Goal: Information Seeking & Learning: Learn about a topic

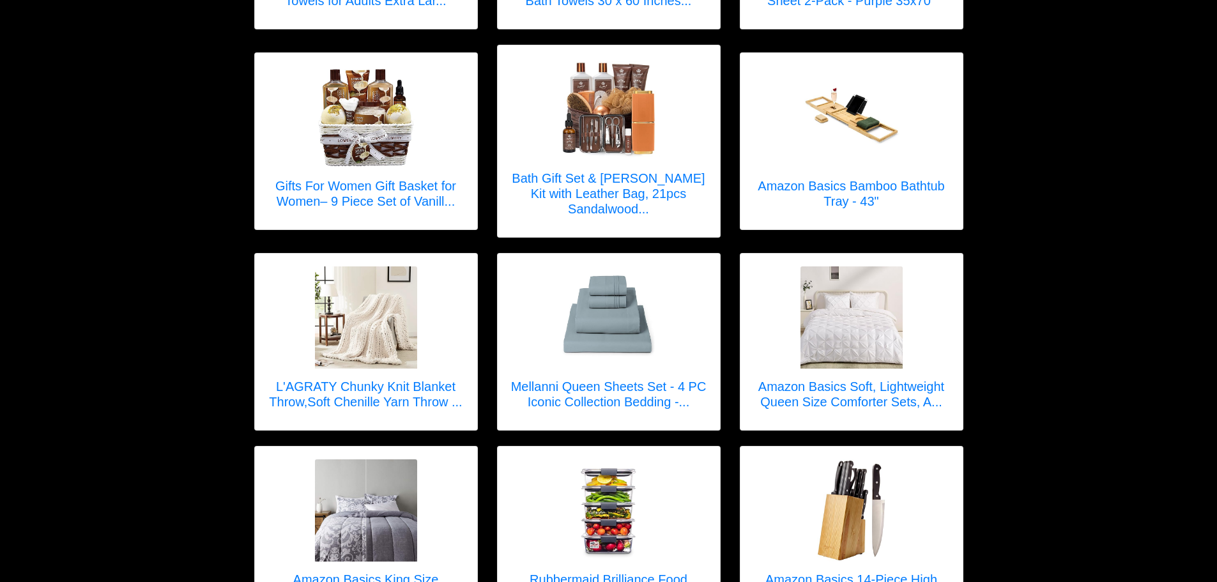
scroll to position [511, 0]
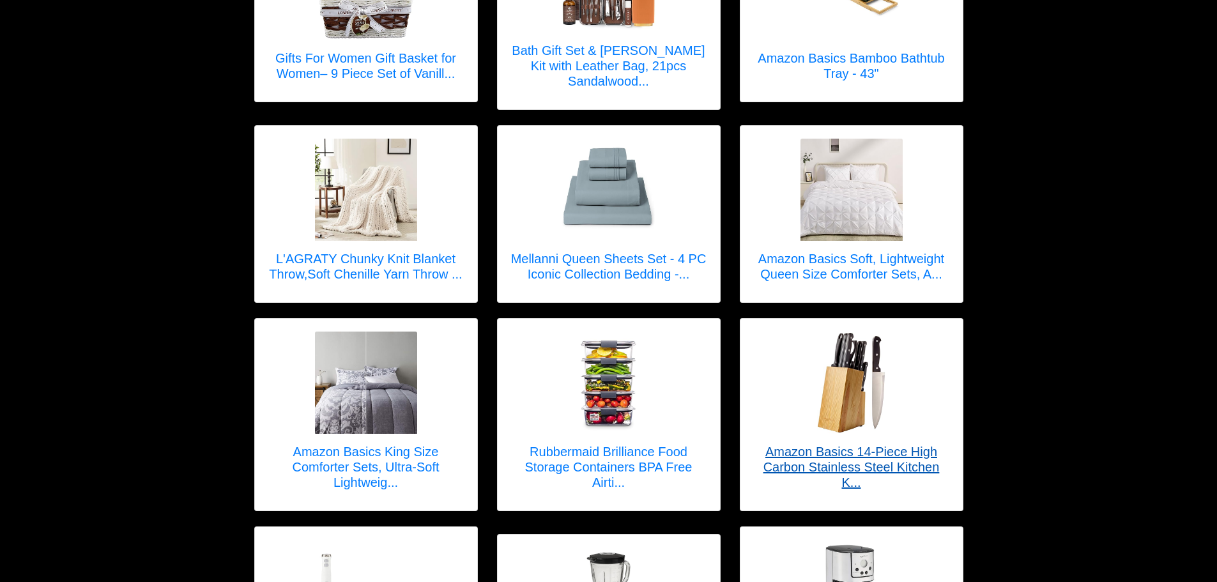
click at [784, 444] on h5 "Amazon Basics 14-Piece High Carbon Stainless Steel Kitchen K..." at bounding box center [851, 467] width 197 height 46
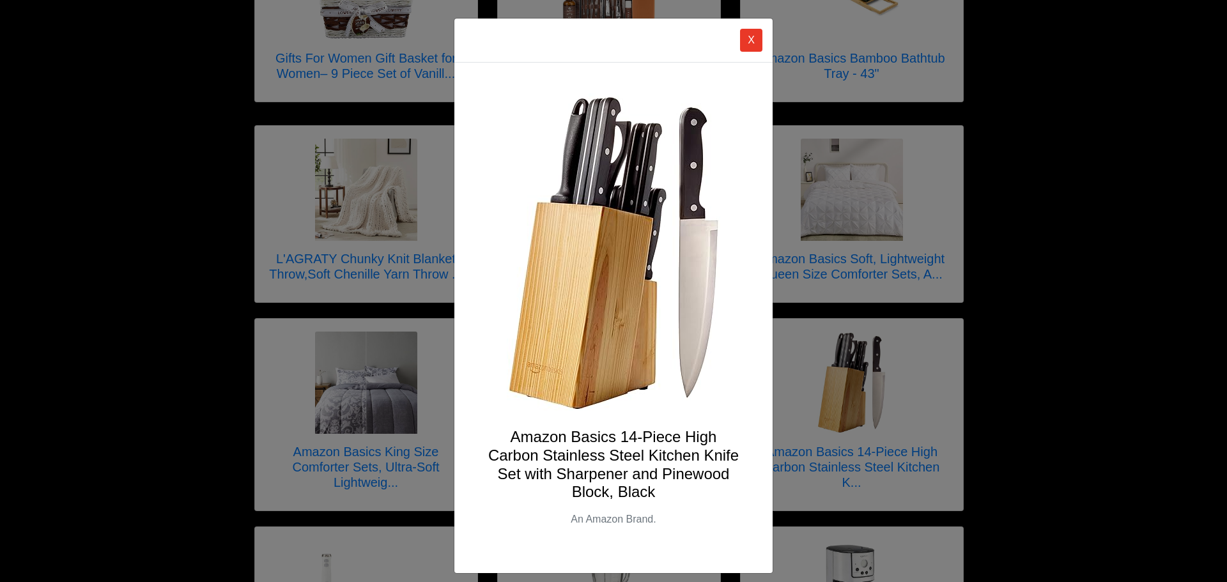
click at [543, 442] on h4 "Amazon Basics 14-Piece High Carbon Stainless Steel Kitchen Knife Set with Sharp…" at bounding box center [613, 464] width 257 height 73
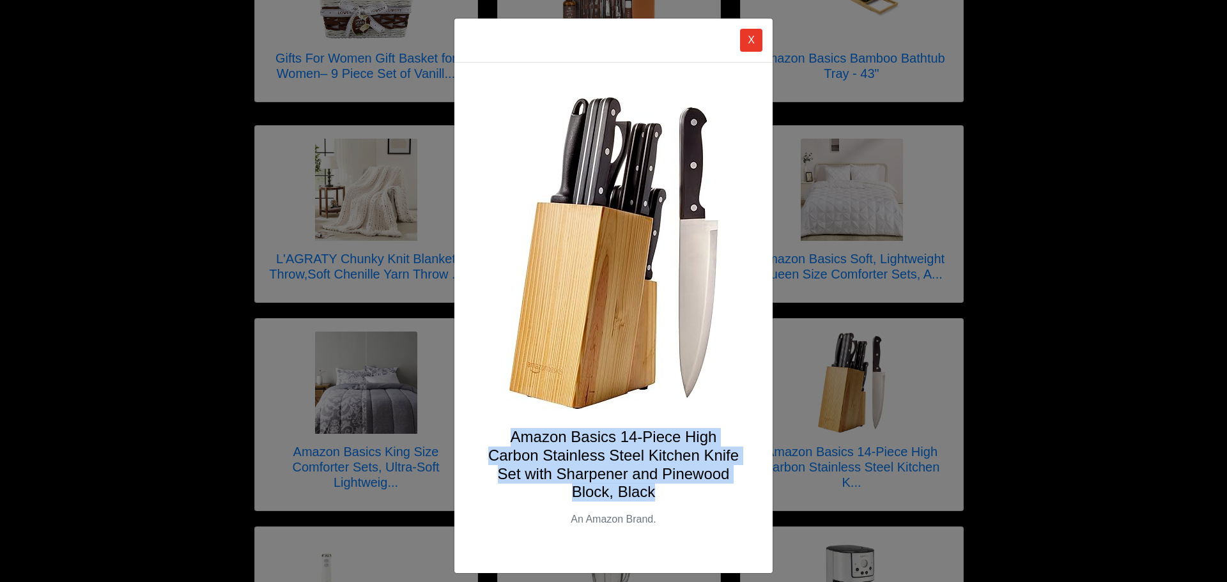
drag, startPoint x: 543, startPoint y: 442, endPoint x: 646, endPoint y: 498, distance: 116.9
click at [646, 498] on h4 "Amazon Basics 14-Piece High Carbon Stainless Steel Kitchen Knife Set with Sharp…" at bounding box center [613, 464] width 257 height 73
drag, startPoint x: 646, startPoint y: 498, endPoint x: 553, endPoint y: 444, distance: 107.6
click at [553, 444] on h4 "Amazon Basics 14-Piece High Carbon Stainless Steel Kitchen Knife Set with Sharp…" at bounding box center [613, 464] width 257 height 73
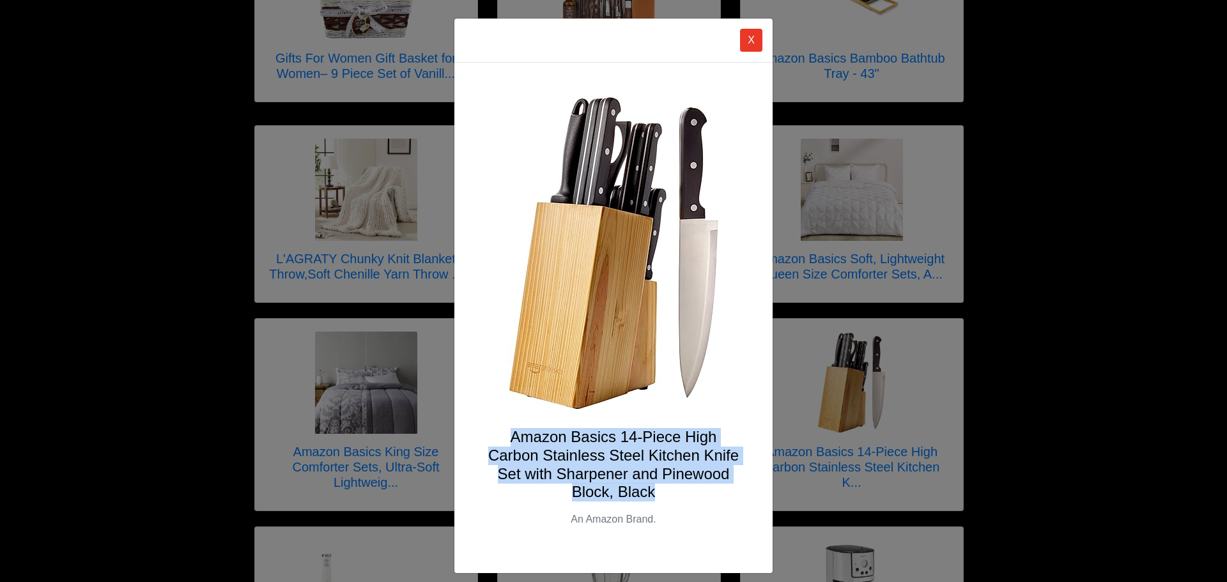
click at [553, 444] on h4 "Amazon Basics 14-Piece High Carbon Stainless Steel Kitchen Knife Set with Sharp…" at bounding box center [613, 464] width 257 height 73
drag, startPoint x: 553, startPoint y: 444, endPoint x: 631, endPoint y: 490, distance: 91.0
click at [631, 490] on h4 "Amazon Basics 14-Piece High Carbon Stainless Steel Kitchen Knife Set with Sharp…" at bounding box center [613, 464] width 257 height 73
drag, startPoint x: 578, startPoint y: 468, endPoint x: 537, endPoint y: 447, distance: 45.7
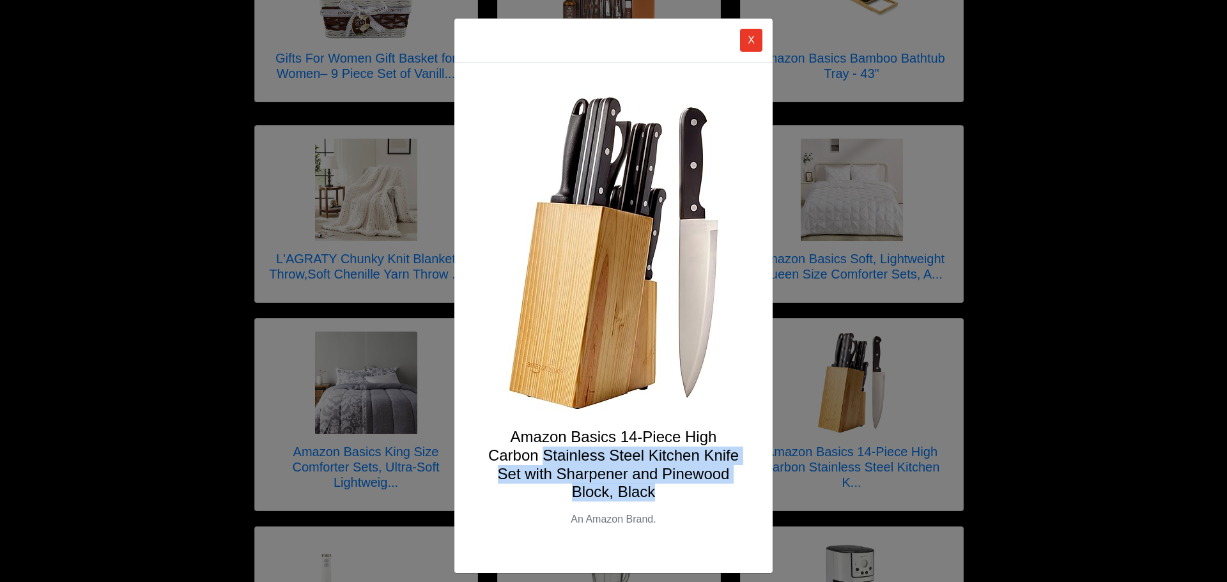
click at [537, 447] on h4 "Amazon Basics 14-Piece High Carbon Stainless Steel Kitchen Knife Set with Sharp…" at bounding box center [613, 464] width 257 height 73
drag, startPoint x: 530, startPoint y: 438, endPoint x: 620, endPoint y: 489, distance: 103.0
click at [620, 489] on h4 "Amazon Basics 14-Piece High Carbon Stainless Steel Kitchen Knife Set with Sharp…" at bounding box center [613, 464] width 257 height 73
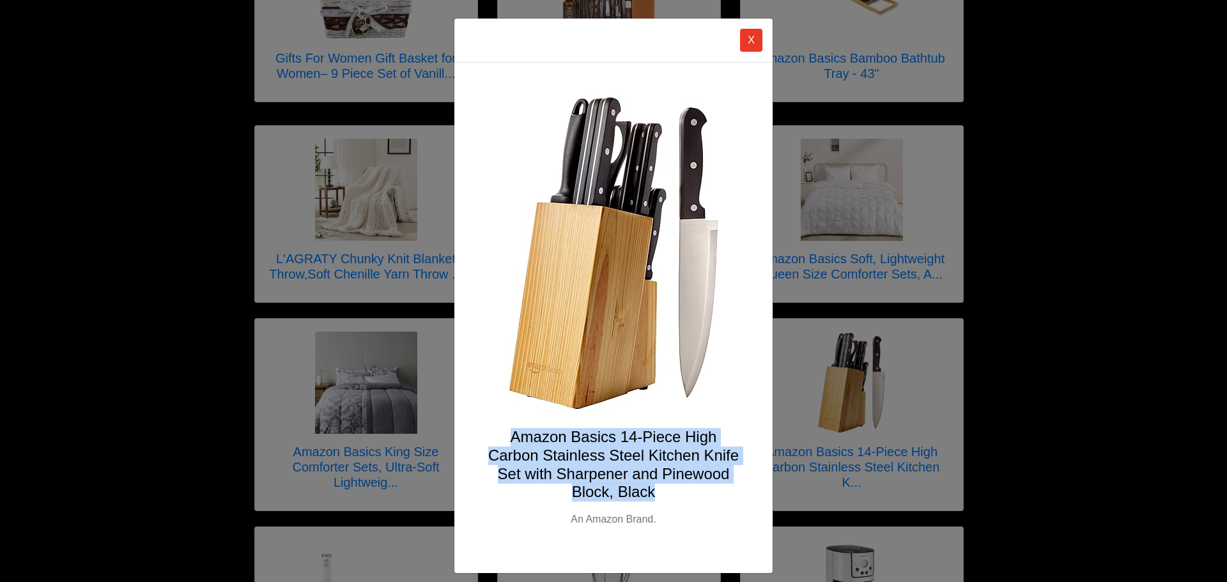
drag, startPoint x: 620, startPoint y: 489, endPoint x: 556, endPoint y: 439, distance: 80.9
click at [556, 439] on h4 "Amazon Basics 14-Piece High Carbon Stainless Steel Kitchen Knife Set with Sharp…" at bounding box center [613, 464] width 257 height 73
drag, startPoint x: 556, startPoint y: 439, endPoint x: 643, endPoint y: 493, distance: 101.9
click at [643, 493] on h4 "Amazon Basics 14-Piece High Carbon Stainless Steel Kitchen Knife Set with Sharp…" at bounding box center [613, 464] width 257 height 73
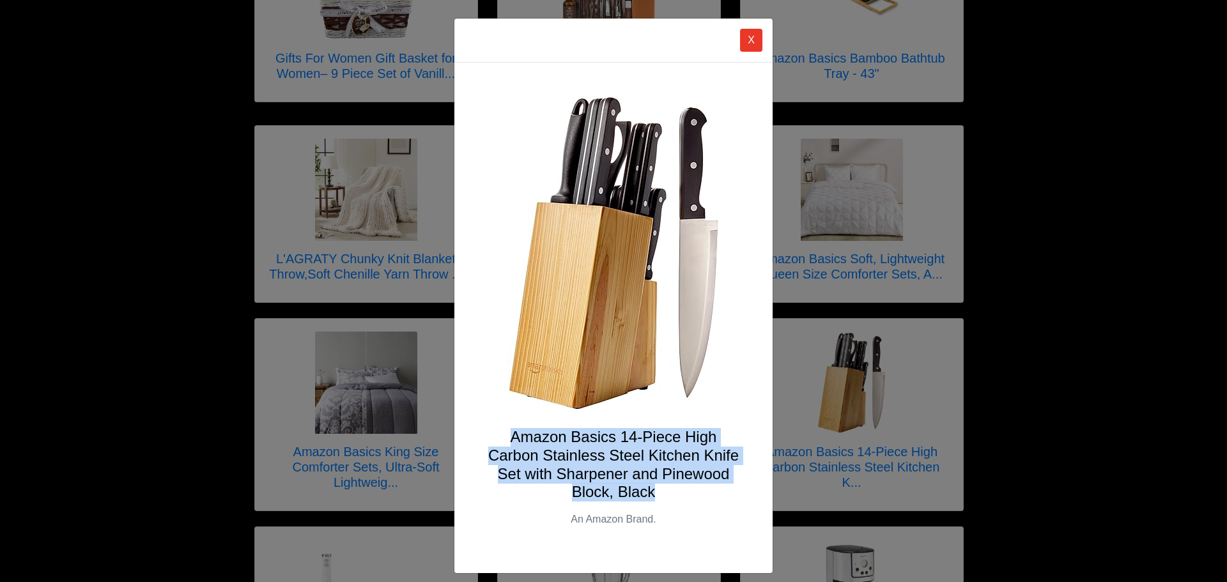
click at [643, 493] on h4 "Amazon Basics 14-Piece High Carbon Stainless Steel Kitchen Knife Set with Sharp…" at bounding box center [613, 464] width 257 height 73
drag, startPoint x: 643, startPoint y: 493, endPoint x: 533, endPoint y: 433, distance: 125.2
click at [533, 433] on h4 "Amazon Basics 14-Piece High Carbon Stainless Steel Kitchen Knife Set with Sharp…" at bounding box center [613, 464] width 257 height 73
drag, startPoint x: 533, startPoint y: 433, endPoint x: 622, endPoint y: 491, distance: 105.8
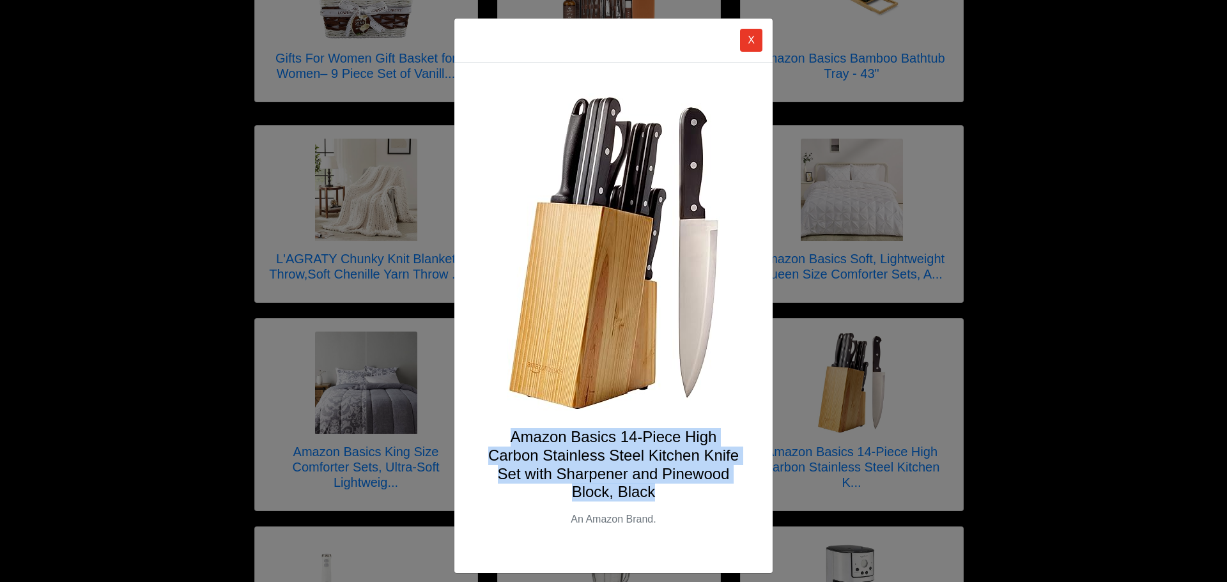
click at [622, 491] on h4 "Amazon Basics 14-Piece High Carbon Stainless Steel Kitchen Knife Set with Sharp…" at bounding box center [613, 464] width 257 height 73
click at [547, 436] on h4 "Amazon Basics 14-Piece High Carbon Stainless Steel Kitchen Knife Set with Sharp…" at bounding box center [613, 464] width 257 height 73
drag, startPoint x: 547, startPoint y: 436, endPoint x: 641, endPoint y: 498, distance: 112.9
click at [641, 498] on h4 "Amazon Basics 14-Piece High Carbon Stainless Steel Kitchen Knife Set with Sharp…" at bounding box center [613, 464] width 257 height 73
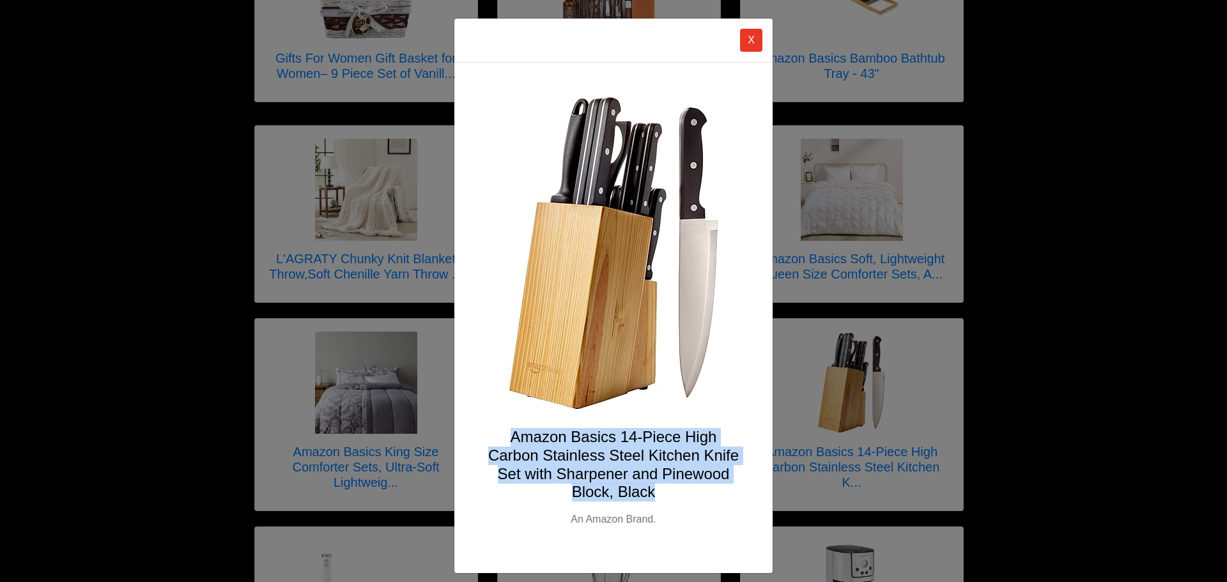
drag, startPoint x: 641, startPoint y: 498, endPoint x: 549, endPoint y: 441, distance: 108.1
click at [549, 441] on h4 "Amazon Basics 14-Piece High Carbon Stainless Steel Kitchen Knife Set with Sharp…" at bounding box center [613, 464] width 257 height 73
drag, startPoint x: 549, startPoint y: 441, endPoint x: 628, endPoint y: 498, distance: 97.0
click at [628, 498] on h4 "Amazon Basics 14-Piece High Carbon Stainless Steel Kitchen Knife Set with Sharp…" at bounding box center [613, 464] width 257 height 73
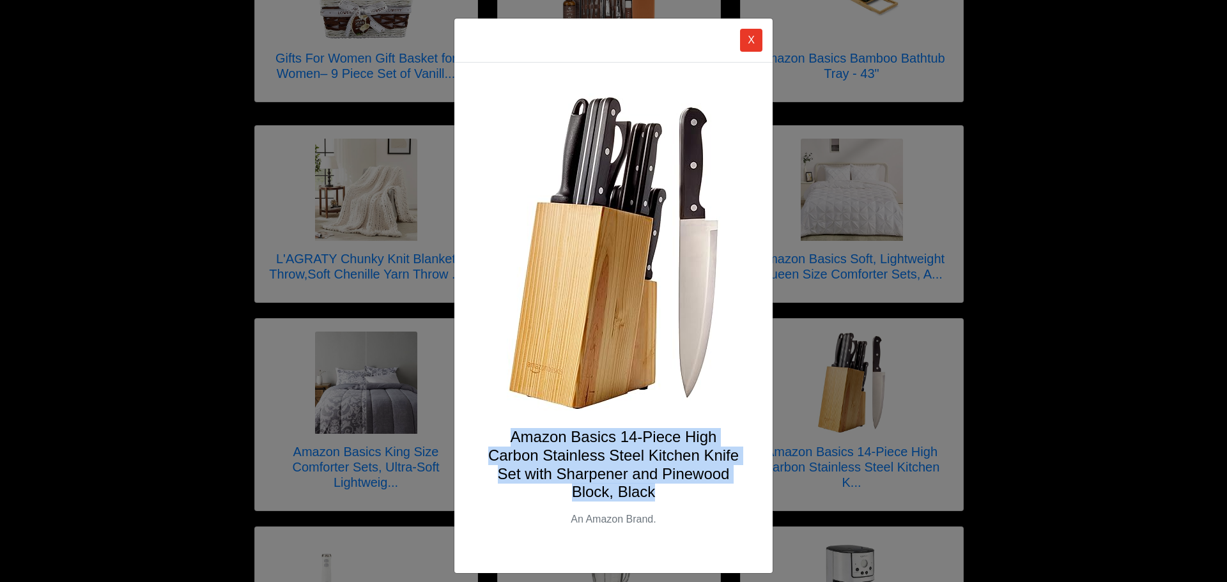
click at [628, 498] on h4 "Amazon Basics 14-Piece High Carbon Stainless Steel Kitchen Knife Set with Sharp…" at bounding box center [613, 464] width 257 height 73
drag, startPoint x: 628, startPoint y: 498, endPoint x: 537, endPoint y: 436, distance: 110.4
click at [537, 436] on h4 "Amazon Basics 14-Piece High Carbon Stainless Steel Kitchen Knife Set with Sharp…" at bounding box center [613, 464] width 257 height 73
drag, startPoint x: 537, startPoint y: 436, endPoint x: 639, endPoint y: 500, distance: 120.7
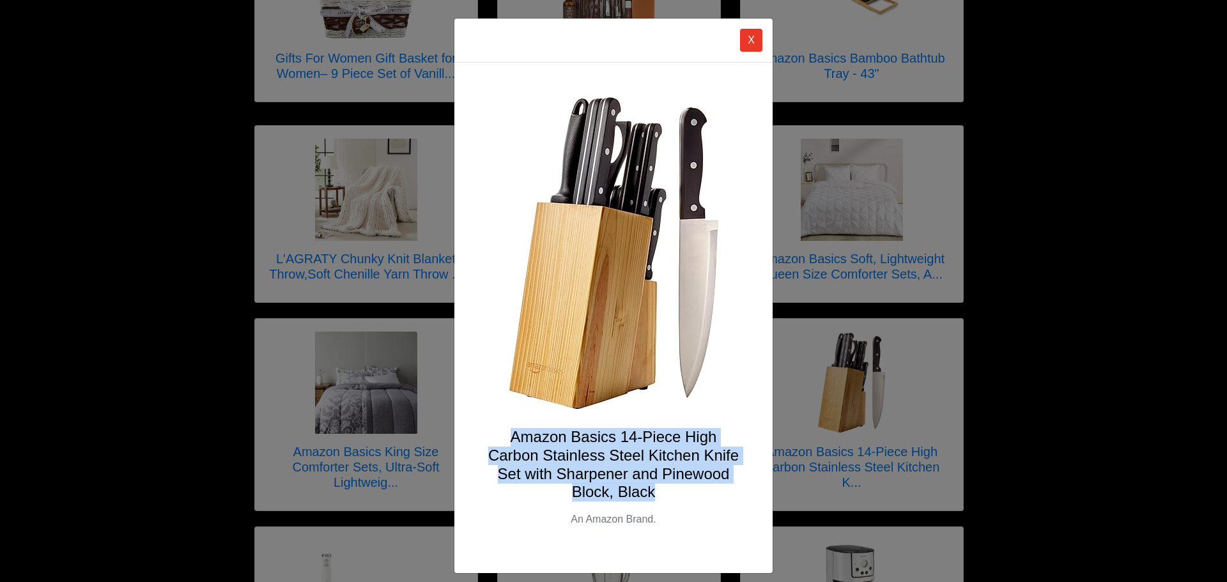
click at [639, 500] on h4 "Amazon Basics 14-Piece High Carbon Stainless Steel Kitchen Knife Set with Sharp…" at bounding box center [613, 464] width 257 height 73
drag, startPoint x: 639, startPoint y: 500, endPoint x: 549, endPoint y: 442, distance: 107.4
click at [549, 442] on h4 "Amazon Basics 14-Piece High Carbon Stainless Steel Kitchen Knife Set with Sharp…" at bounding box center [613, 464] width 257 height 73
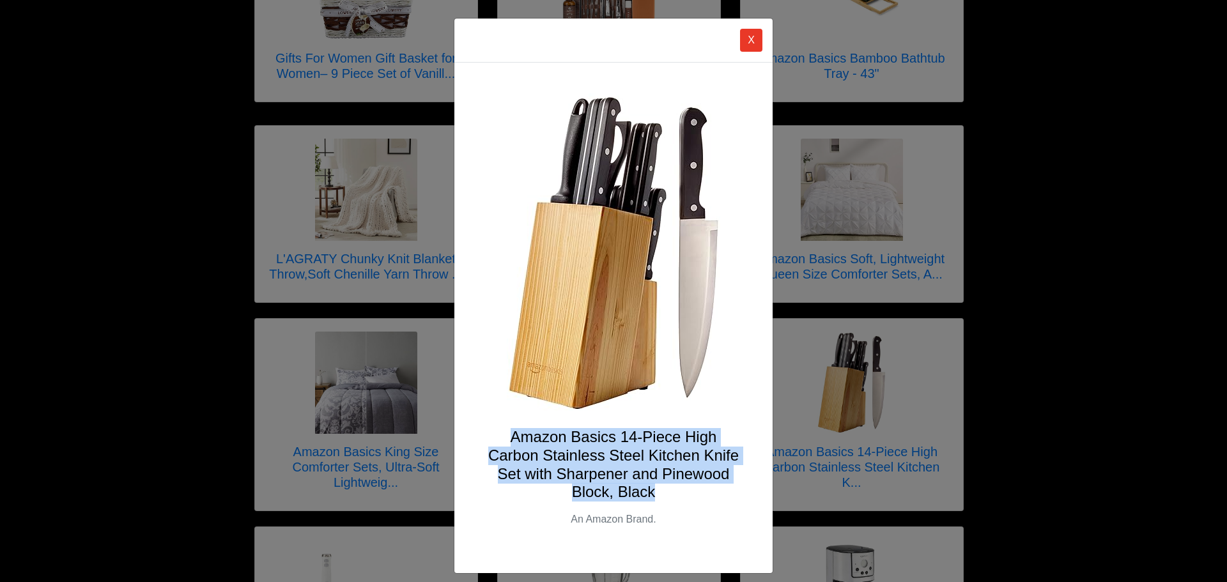
drag, startPoint x: 549, startPoint y: 442, endPoint x: 637, endPoint y: 499, distance: 104.9
click at [637, 499] on h4 "Amazon Basics 14-Piece High Carbon Stainless Steel Kitchen Knife Set with Sharp…" at bounding box center [613, 464] width 257 height 73
drag, startPoint x: 637, startPoint y: 499, endPoint x: 546, endPoint y: 437, distance: 109.9
click at [546, 437] on h4 "Amazon Basics 14-Piece High Carbon Stainless Steel Kitchen Knife Set with Sharp…" at bounding box center [613, 464] width 257 height 73
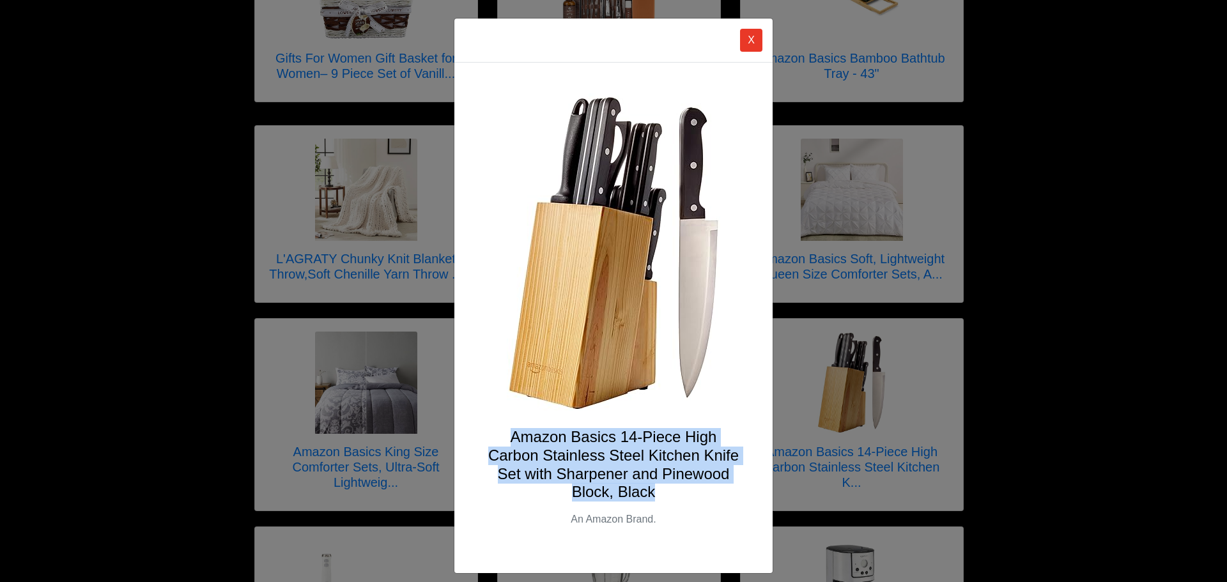
click at [546, 437] on h4 "Amazon Basics 14-Piece High Carbon Stainless Steel Kitchen Knife Set with Sharp…" at bounding box center [613, 464] width 257 height 73
drag, startPoint x: 546, startPoint y: 437, endPoint x: 628, endPoint y: 494, distance: 100.0
click at [628, 494] on h4 "Amazon Basics 14-Piece High Carbon Stainless Steel Kitchen Knife Set with Sharp…" at bounding box center [613, 464] width 257 height 73
drag, startPoint x: 628, startPoint y: 494, endPoint x: 524, endPoint y: 434, distance: 120.2
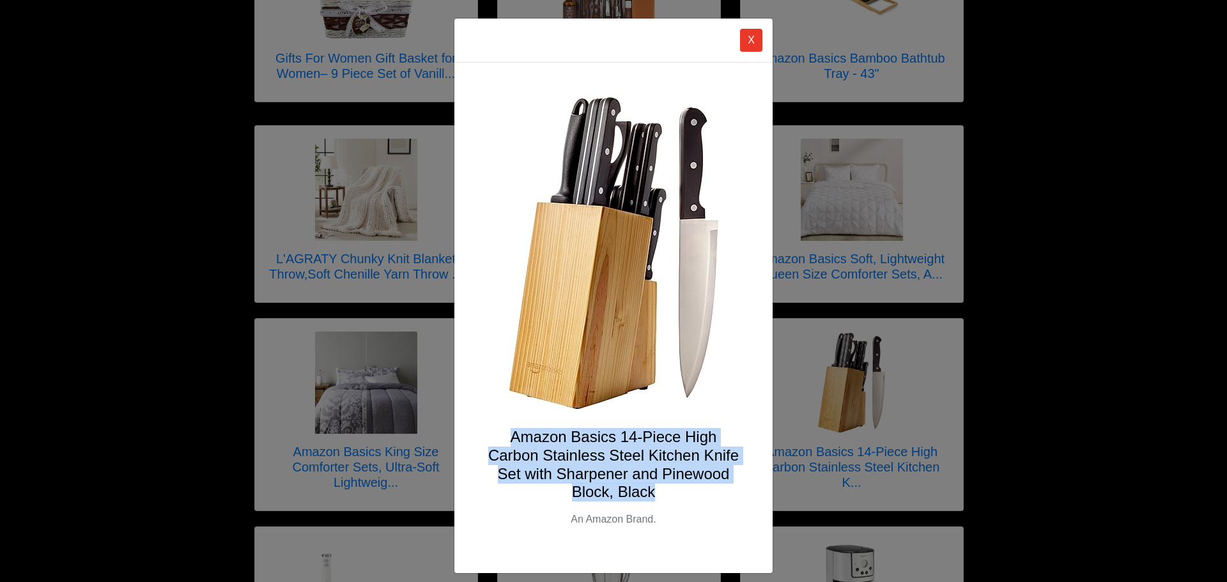
click at [524, 434] on h4 "Amazon Basics 14-Piece High Carbon Stainless Steel Kitchen Knife Set with Sharp…" at bounding box center [613, 464] width 257 height 73
drag, startPoint x: 524, startPoint y: 434, endPoint x: 618, endPoint y: 493, distance: 111.3
click at [618, 493] on h4 "Amazon Basics 14-Piece High Carbon Stainless Steel Kitchen Knife Set with Sharp…" at bounding box center [613, 464] width 257 height 73
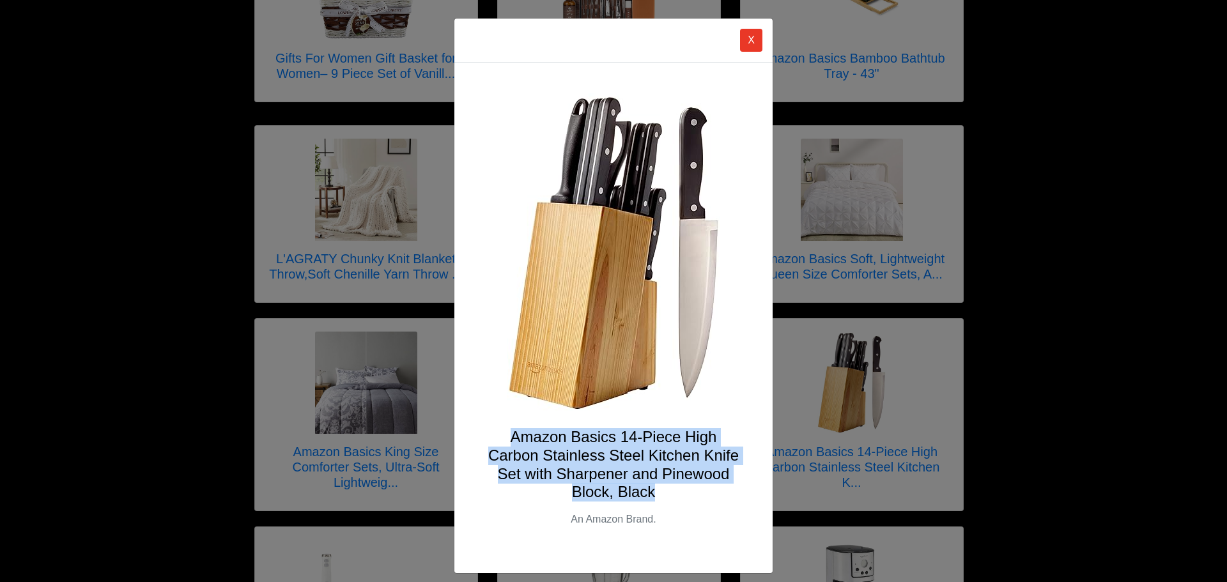
drag, startPoint x: 560, startPoint y: 450, endPoint x: 517, endPoint y: 427, distance: 48.6
click at [517, 427] on div "Amazon Basics 14-Piece High Carbon Stainless Steel Kitchen Knife Set with Sharp…" at bounding box center [613, 318] width 318 height 510
drag, startPoint x: 517, startPoint y: 427, endPoint x: 625, endPoint y: 496, distance: 128.1
click at [625, 496] on div "Amazon Basics 14-Piece High Carbon Stainless Steel Kitchen Knife Set with Sharp…" at bounding box center [613, 318] width 318 height 510
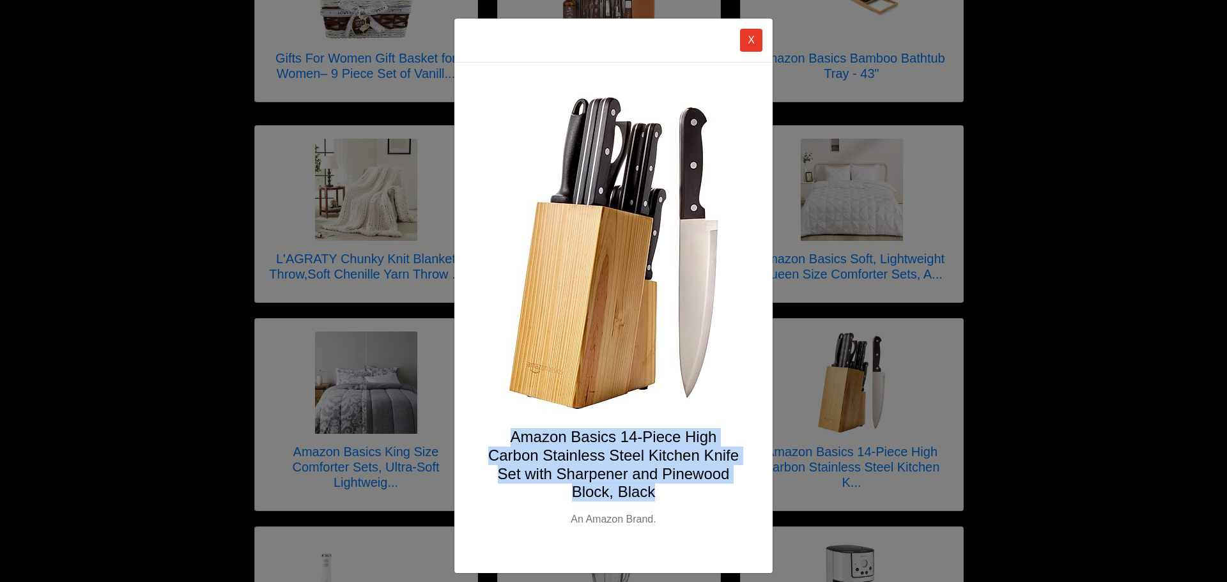
click at [625, 496] on h4 "Amazon Basics 14-Piece High Carbon Stainless Steel Kitchen Knife Set with Sharp…" at bounding box center [613, 464] width 257 height 73
drag, startPoint x: 625, startPoint y: 496, endPoint x: 519, endPoint y: 427, distance: 126.5
click at [519, 427] on div "Amazon Basics 14-Piece High Carbon Stainless Steel Kitchen Knife Set with Sharp…" at bounding box center [613, 318] width 318 height 510
drag, startPoint x: 519, startPoint y: 427, endPoint x: 622, endPoint y: 501, distance: 126.6
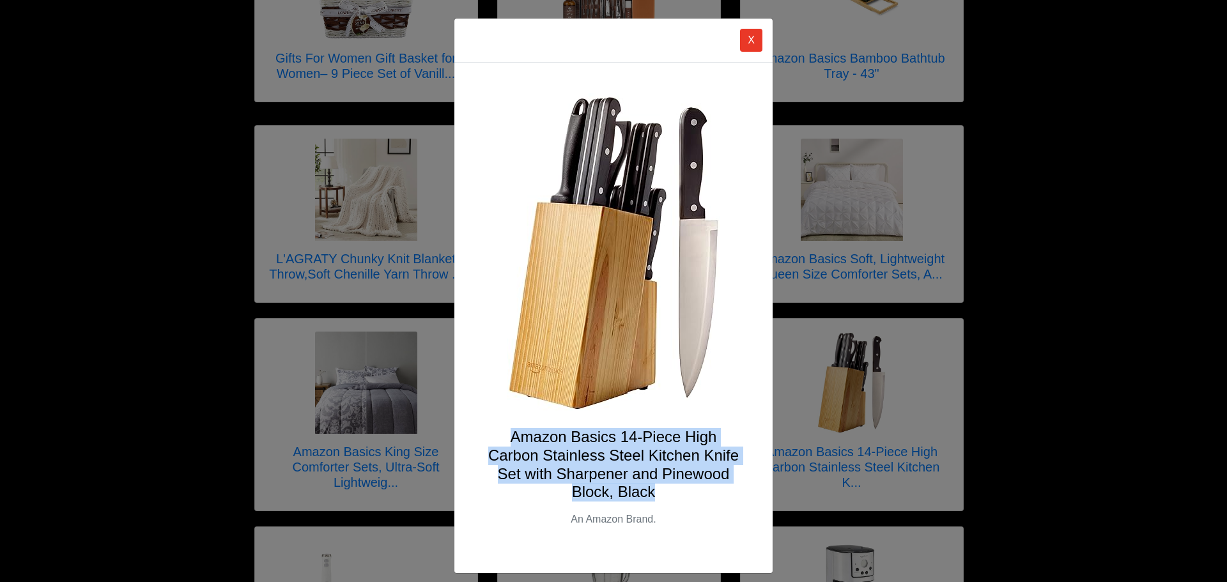
click at [622, 501] on div "Amazon Basics 14-Piece High Carbon Stainless Steel Kitchen Knife Set with Sharp…" at bounding box center [613, 318] width 318 height 510
click at [622, 501] on h4 "Amazon Basics 14-Piece High Carbon Stainless Steel Kitchen Knife Set with Sharp…" at bounding box center [613, 464] width 257 height 73
drag, startPoint x: 622, startPoint y: 501, endPoint x: 530, endPoint y: 426, distance: 118.9
click at [530, 426] on div "Amazon Basics 14-Piece High Carbon Stainless Steel Kitchen Knife Set with Sharp…" at bounding box center [613, 318] width 318 height 510
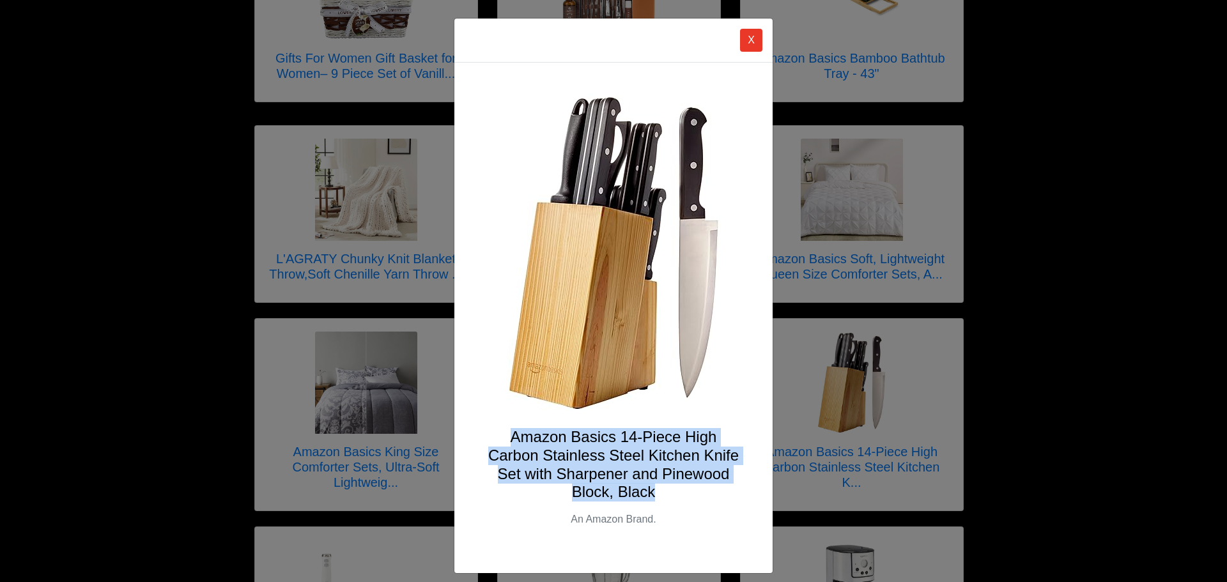
drag, startPoint x: 577, startPoint y: 459, endPoint x: 631, endPoint y: 498, distance: 66.3
click at [631, 499] on div "Amazon Basics 14-Piece High Carbon Stainless Steel Kitchen Knife Set with Sharp…" at bounding box center [613, 318] width 318 height 510
click at [631, 498] on h4 "Amazon Basics 14-Piece High Carbon Stainless Steel Kitchen Knife Set with Sharp…" at bounding box center [613, 464] width 257 height 73
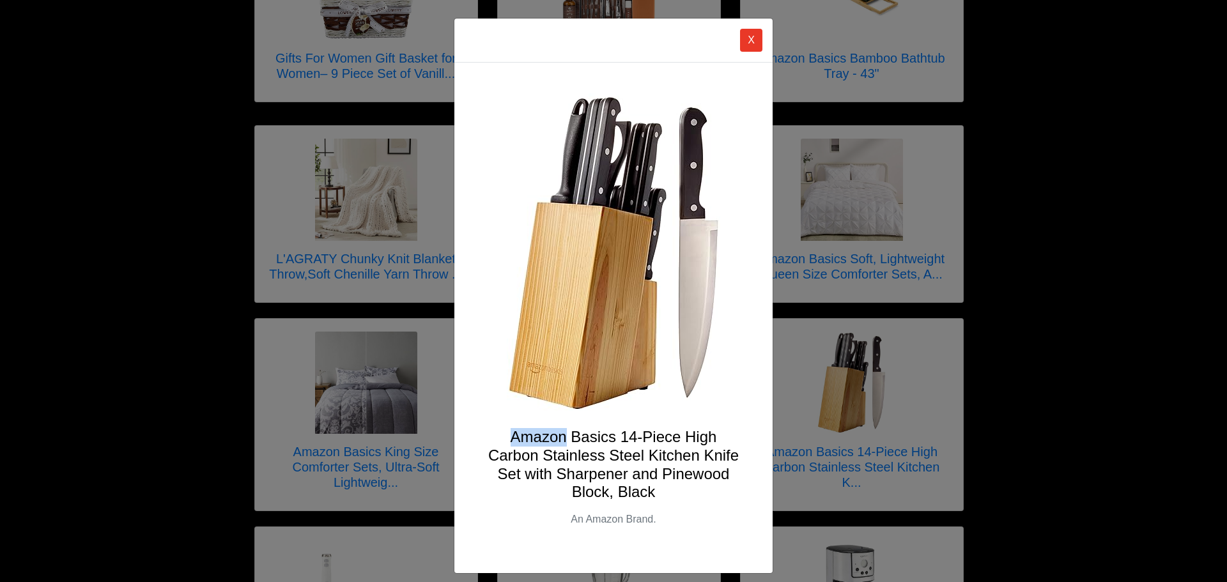
drag, startPoint x: 631, startPoint y: 498, endPoint x: 533, endPoint y: 431, distance: 118.4
click at [533, 431] on h4 "Amazon Basics 14-Piece High Carbon Stainless Steel Kitchen Knife Set with Sharp…" at bounding box center [613, 464] width 257 height 73
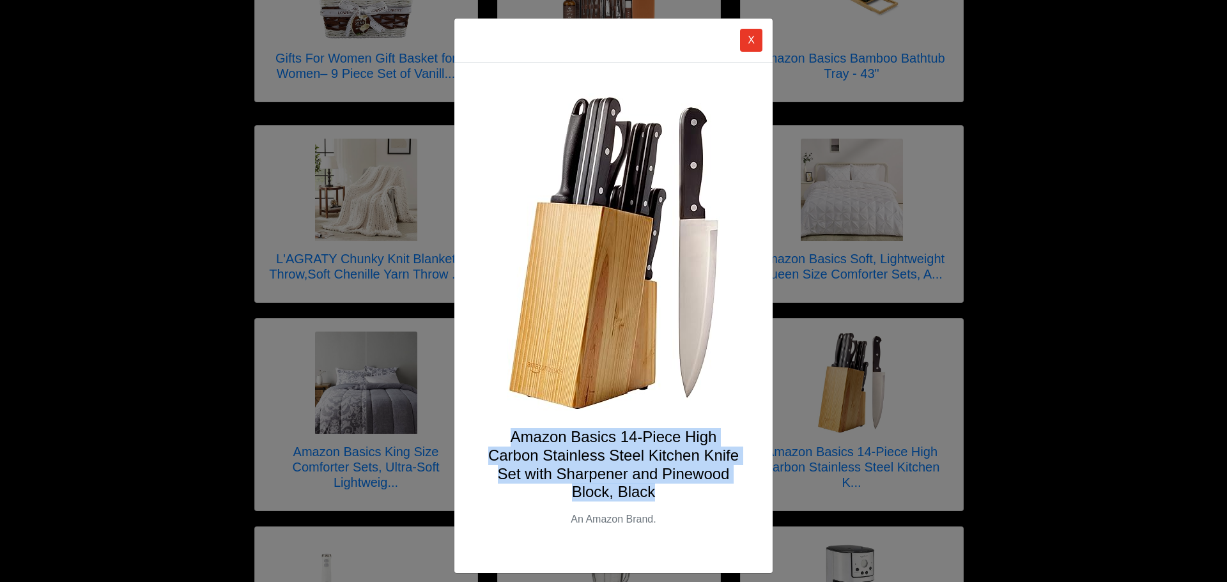
drag, startPoint x: 533, startPoint y: 431, endPoint x: 624, endPoint y: 490, distance: 107.9
click at [624, 490] on h4 "Amazon Basics 14-Piece High Carbon Stainless Steel Kitchen Knife Set with Sharp…" at bounding box center [613, 464] width 257 height 73
drag, startPoint x: 624, startPoint y: 490, endPoint x: 546, endPoint y: 434, distance: 96.1
click at [546, 434] on h4 "Amazon Basics 14-Piece High Carbon Stainless Steel Kitchen Knife Set with Sharp…" at bounding box center [613, 464] width 257 height 73
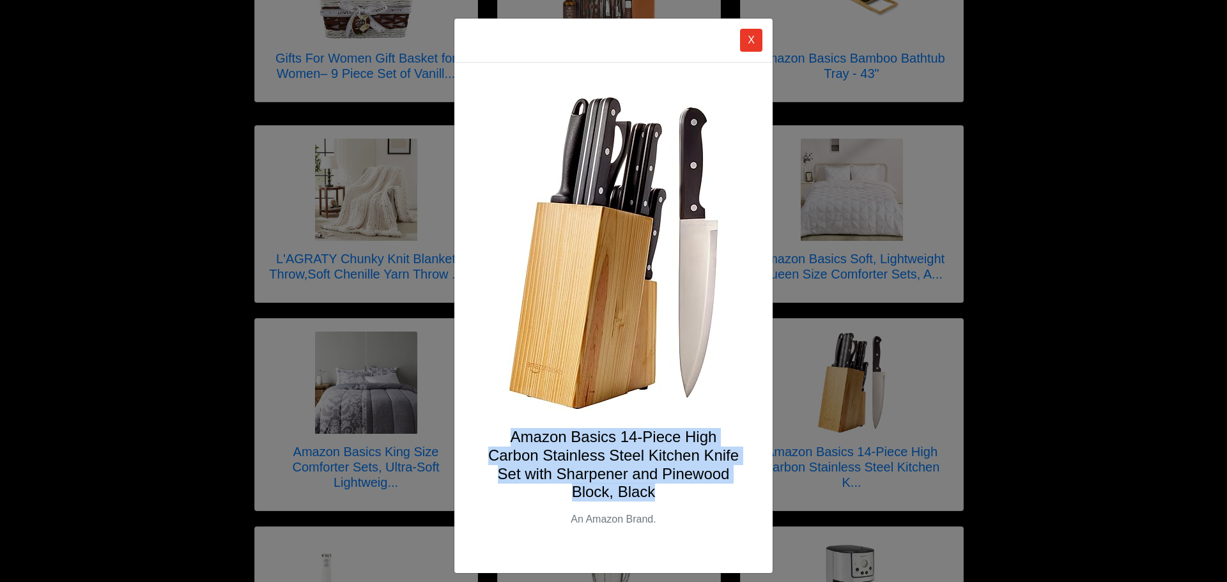
click at [546, 433] on h4 "Amazon Basics 14-Piece High Carbon Stainless Steel Kitchen Knife Set with Sharp…" at bounding box center [613, 464] width 257 height 73
drag, startPoint x: 546, startPoint y: 433, endPoint x: 625, endPoint y: 494, distance: 100.2
click at [625, 494] on h4 "Amazon Basics 14-Piece High Carbon Stainless Steel Kitchen Knife Set with Sharp…" at bounding box center [613, 464] width 257 height 73
drag
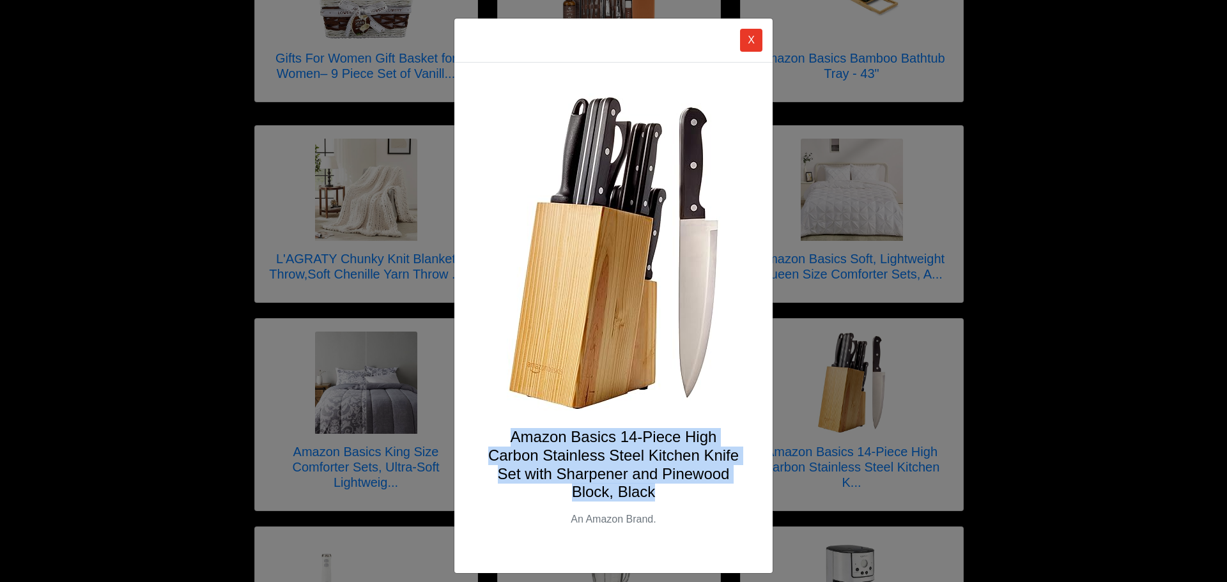
click at [546, 438] on h4 "Amazon Basics 14-Piece High Carbon Stainless Steel Kitchen Knife Set with Sharp…" at bounding box center [613, 464] width 257 height 73
click at [641, 501] on h4 "Amazon Basics 14-Piece High Carbon Stainless Steel Kitchen Knife Set with Sharp…" at bounding box center [613, 464] width 257 height 73
click at [557, 442] on h4 "Amazon Basics 14-Piece High Carbon Stainless Steel Kitchen Knife Set with Sharp…" at bounding box center [613, 464] width 257 height 73
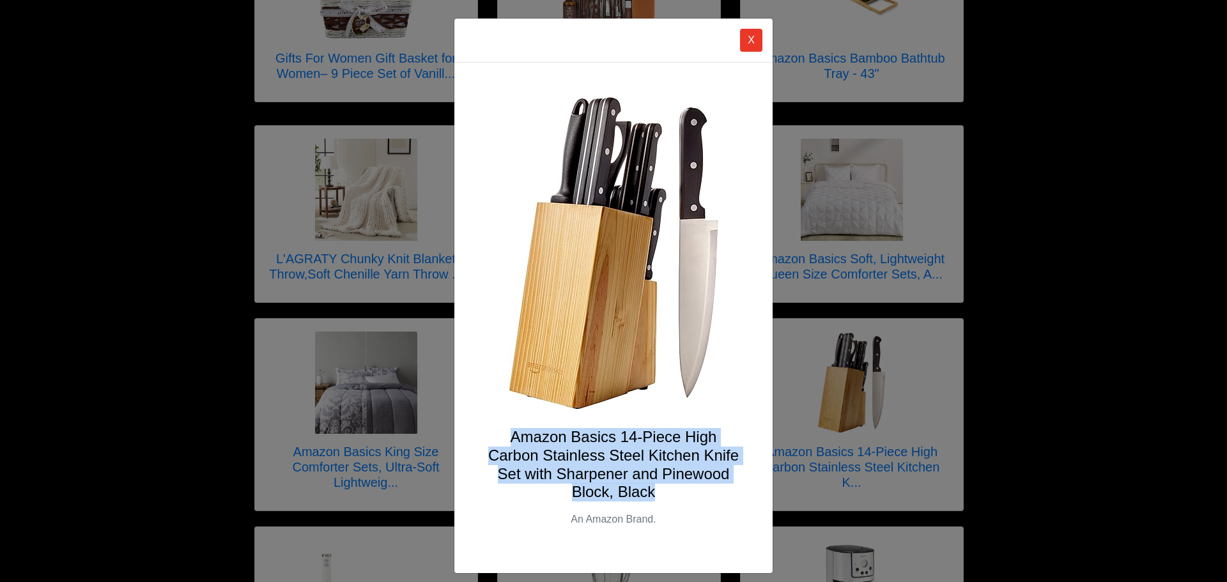
click at [557, 442] on h4 "Amazon Basics 14-Piece High Carbon Stainless Steel Kitchen Knife Set with Sharp…" at bounding box center [613, 464] width 257 height 73
click at [623, 490] on h4 "Amazon Basics 14-Piece High Carbon Stainless Steel Kitchen Knife Set with Sharp…" at bounding box center [613, 464] width 257 height 73
click at [544, 442] on h4 "Amazon Basics 14-Piece High Carbon Stainless Steel Kitchen Knife Set with Sharp…" at bounding box center [613, 464] width 257 height 73
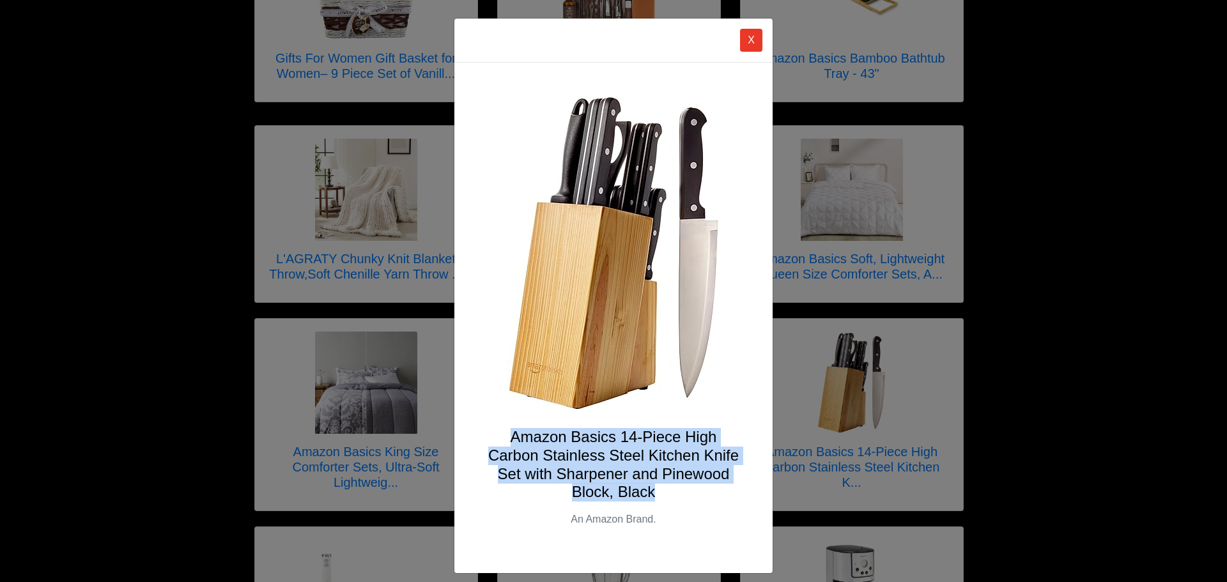
click at [637, 493] on h4 "Amazon Basics 14-Piece High Carbon Stainless Steel Kitchen Knife Set with Sharp…" at bounding box center [613, 464] width 257 height 73
click at [550, 440] on h4 "Amazon Basics 14-Piece High Carbon Stainless Steel Kitchen Knife Set with Sharp…" at bounding box center [613, 464] width 257 height 73
click at [619, 477] on h4 "Amazon Basics 14-Piece High Carbon Stainless Steel Kitchen Knife Set with Sharp…" at bounding box center [613, 464] width 257 height 73
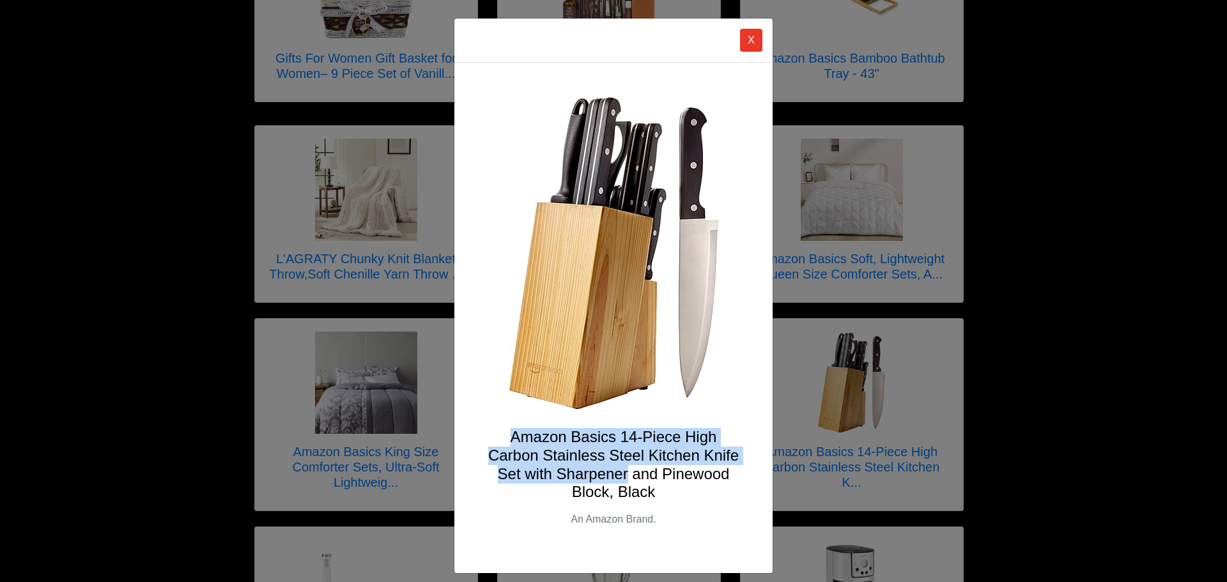
click at [619, 477] on h4 "Amazon Basics 14-Piece High Carbon Stainless Steel Kitchen Knife Set with Sharp…" at bounding box center [613, 464] width 257 height 73
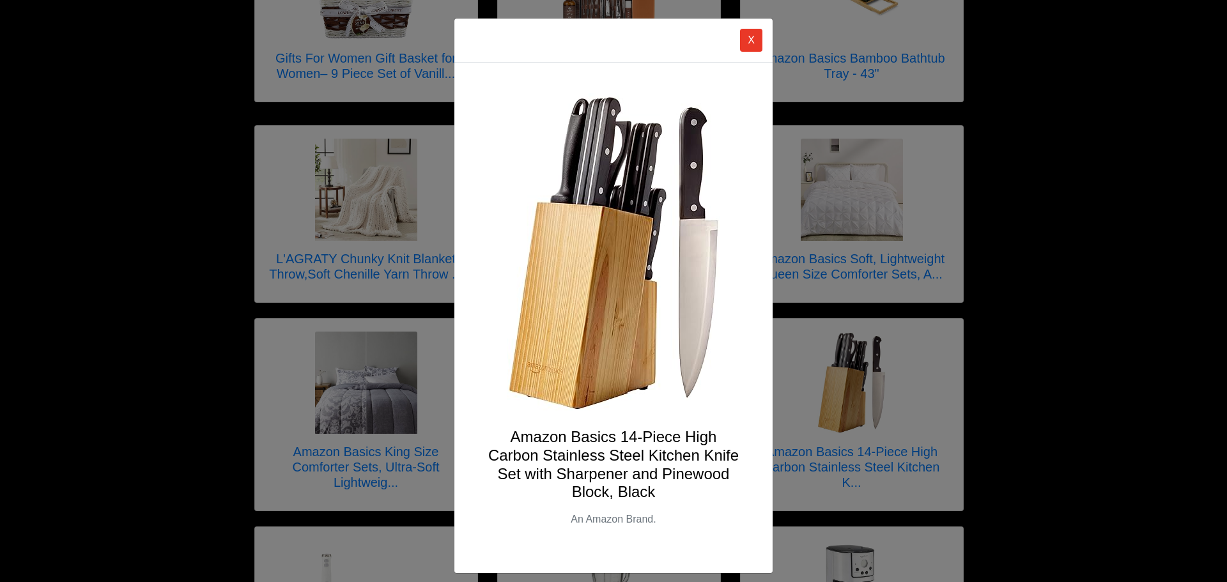
click at [382, 422] on div "X Amazon Basics 14-Piece High Carbon Stainless Steel Kitchen Knife Set with Sha…" at bounding box center [613, 291] width 1227 height 582
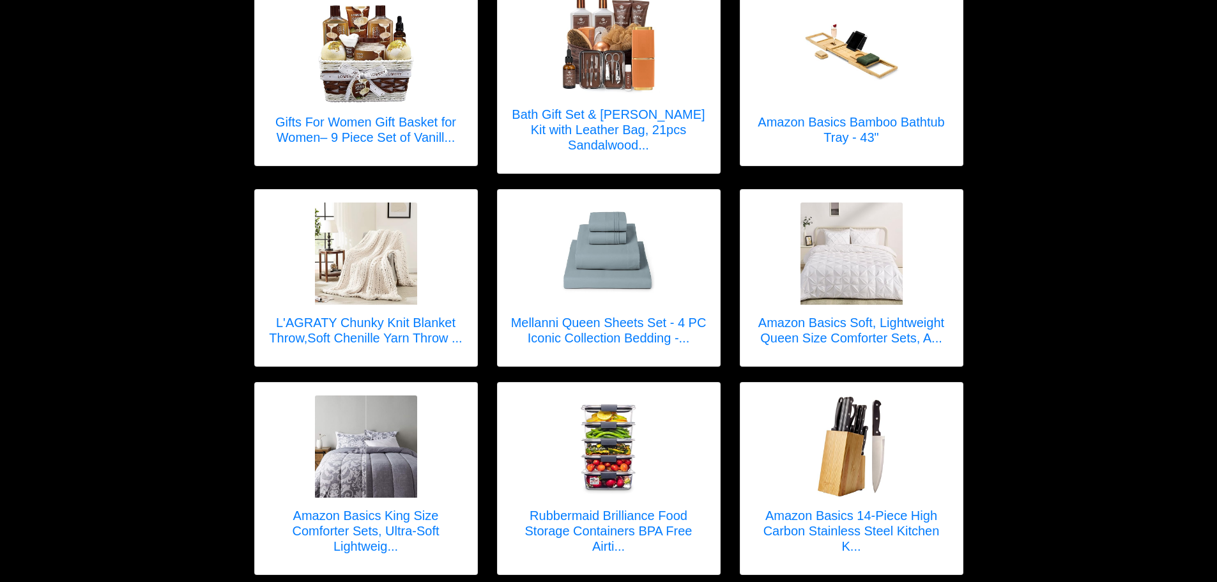
scroll to position [319, 0]
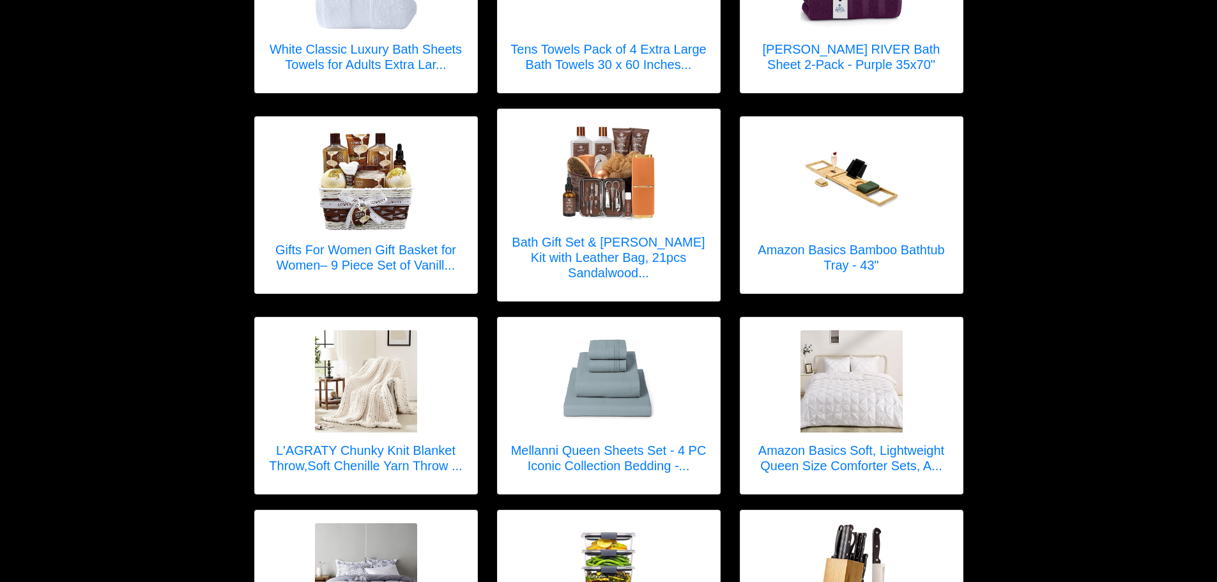
click at [363, 348] on img at bounding box center [366, 381] width 102 height 102
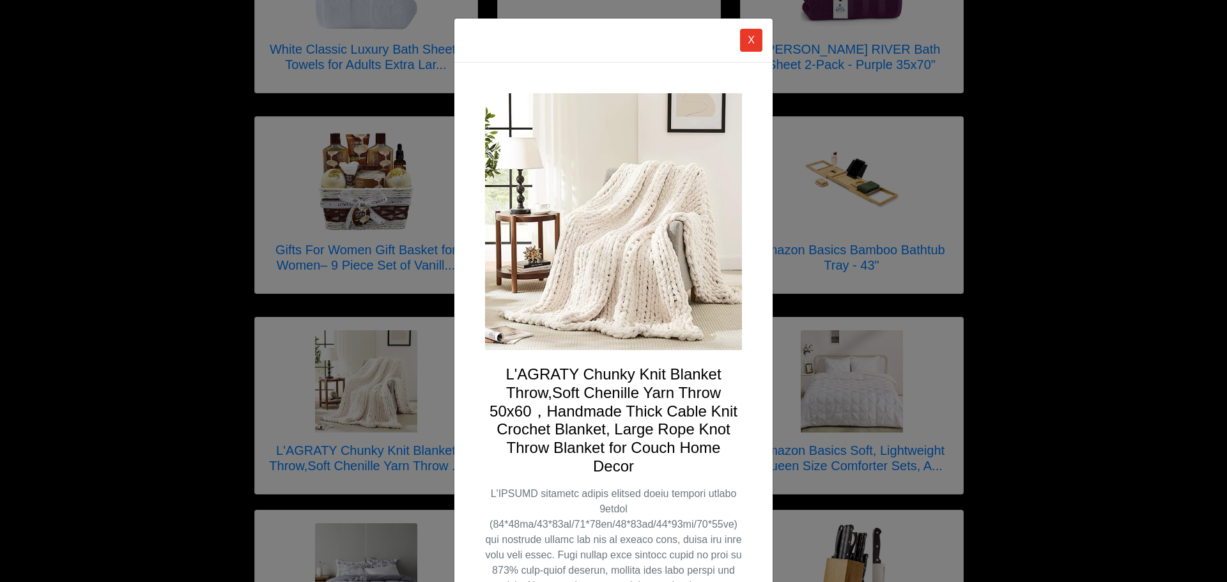
click at [427, 380] on div "X L'AGRATY Chunky Knit Blanket Throw,Soft Chenille Yarn Throw 50x60，Handmade Th…" at bounding box center [613, 291] width 1227 height 582
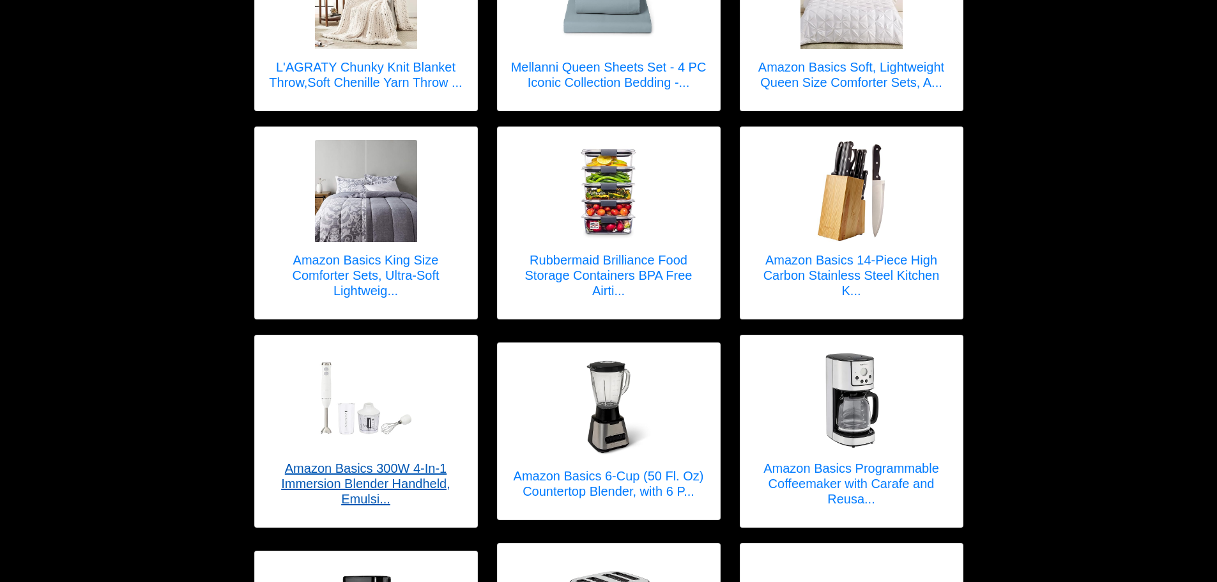
scroll to position [767, 0]
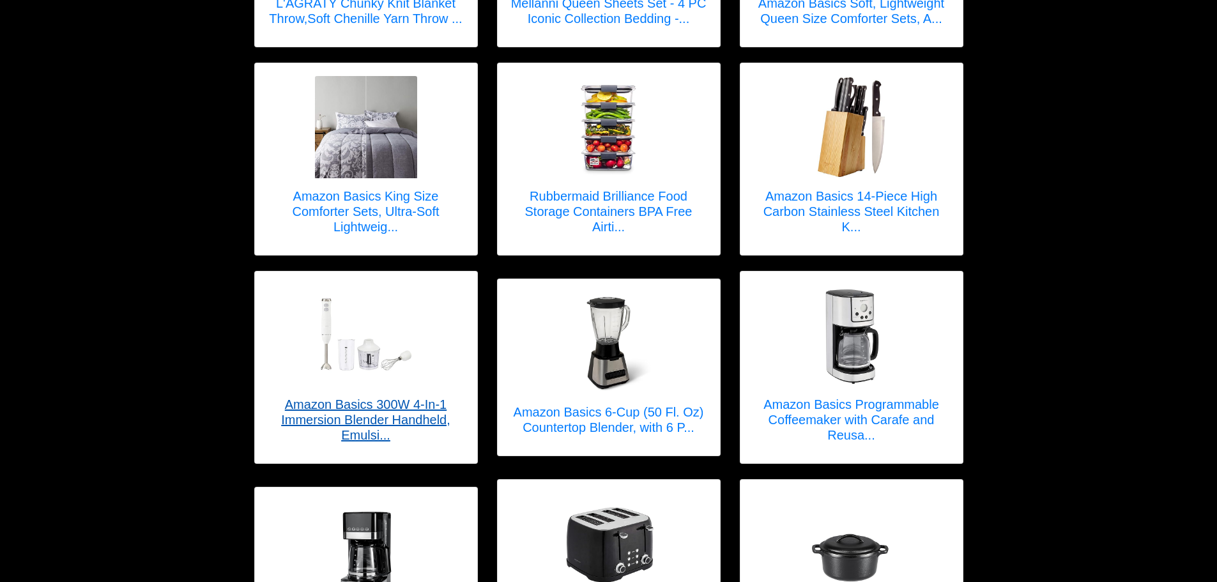
click at [437, 397] on h5 "Amazon Basics 300W 4-In-1 Immersion Blender Handheld, Emulsi..." at bounding box center [366, 420] width 197 height 46
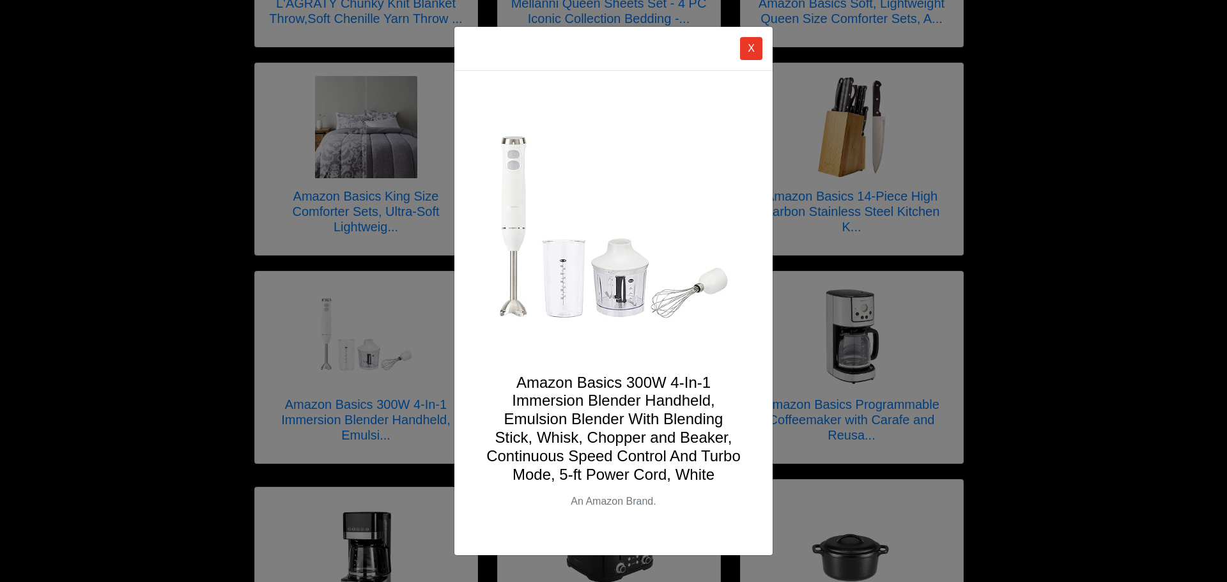
click at [541, 386] on h4 "Amazon Basics 300W 4-In-1 Immersion Blender Handheld, Emulsion Blender With Ble…" at bounding box center [613, 429] width 257 height 111
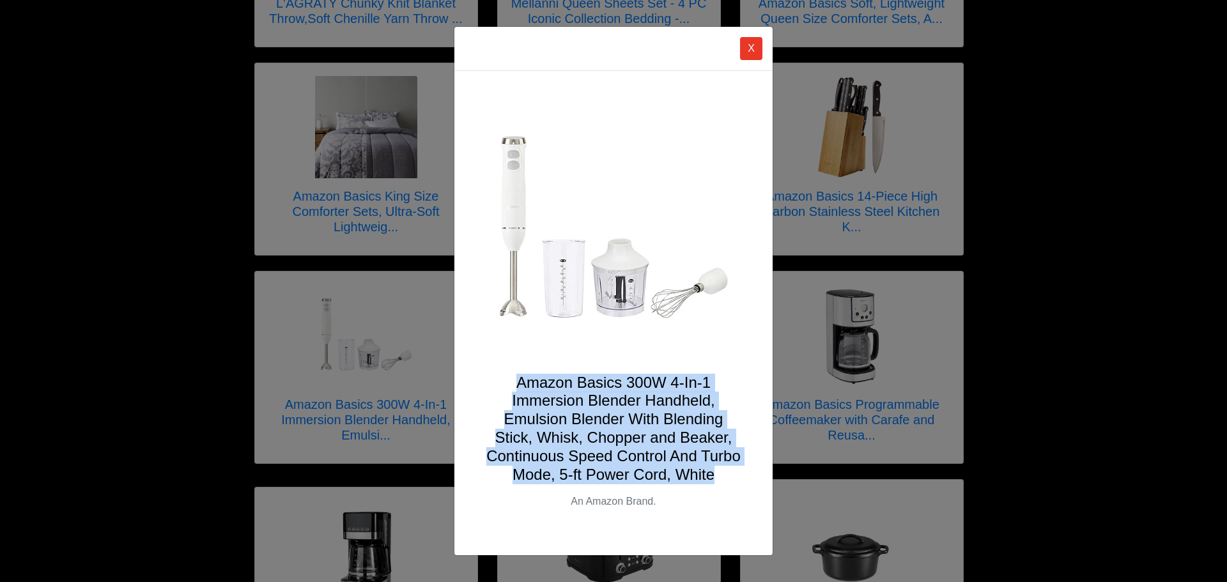
drag, startPoint x: 541, startPoint y: 386, endPoint x: 693, endPoint y: 474, distance: 175.4
click at [693, 474] on h4 "Amazon Basics 300W 4-In-1 Immersion Blender Handheld, Emulsion Blender With Ble…" at bounding box center [613, 429] width 257 height 111
copy h4 "Amazon Basics 300W 4-In-1 Immersion Blender Handheld, Emulsion Blender With Ble…"
click at [759, 45] on button "X" at bounding box center [751, 48] width 22 height 23
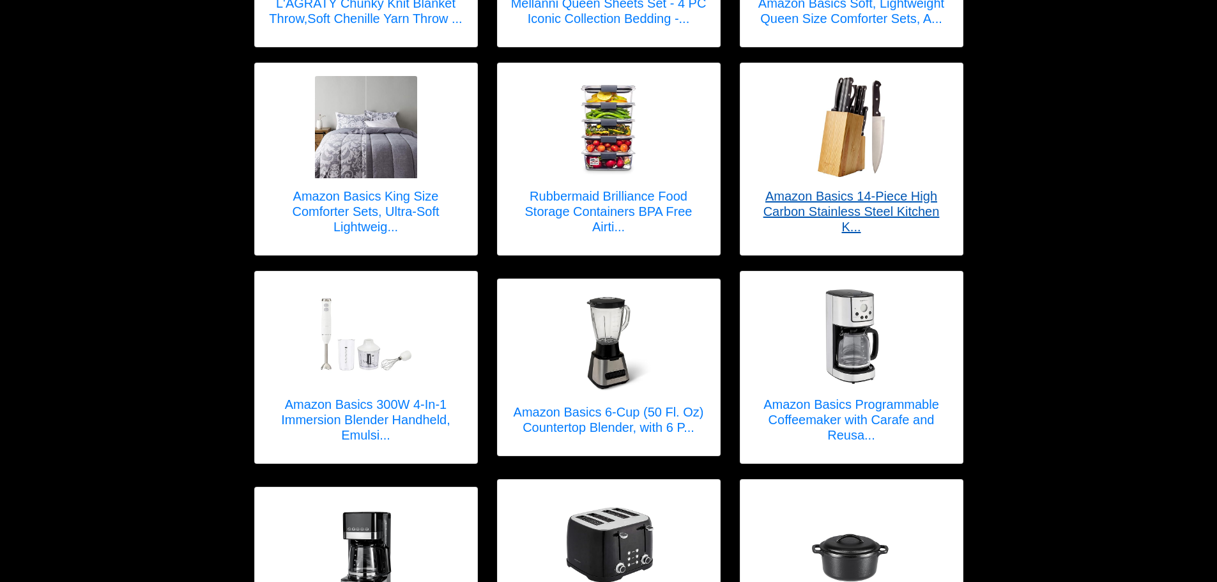
click at [758, 76] on div at bounding box center [851, 127] width 197 height 102
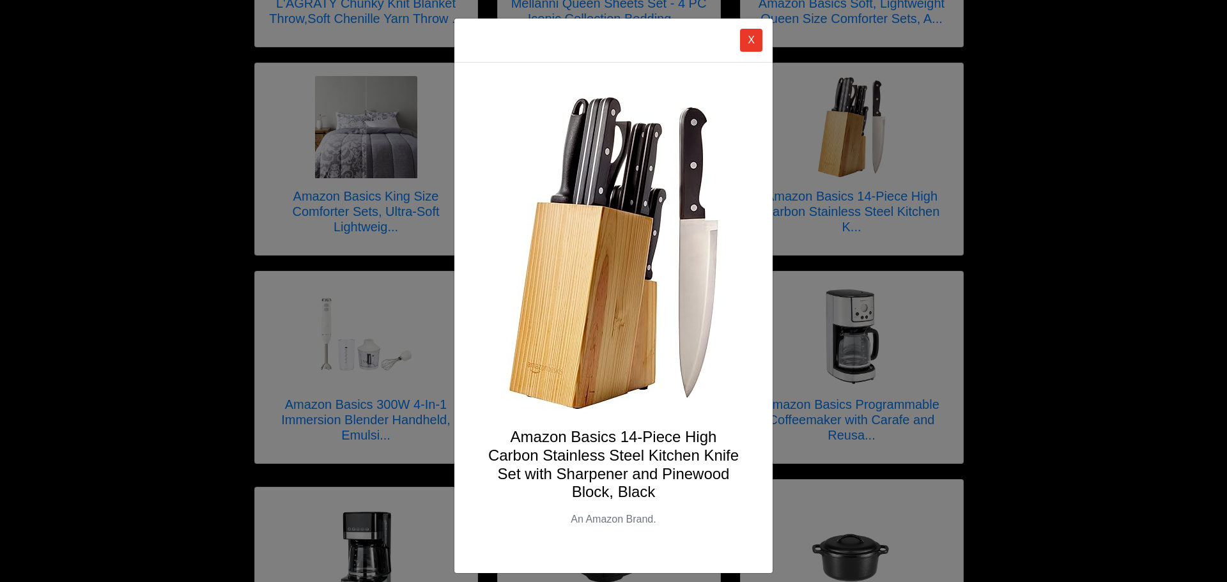
click at [193, 181] on div "X Amazon Basics 14-Piece High Carbon Stainless Steel Kitchen Knife Set with Sha…" at bounding box center [613, 291] width 1227 height 582
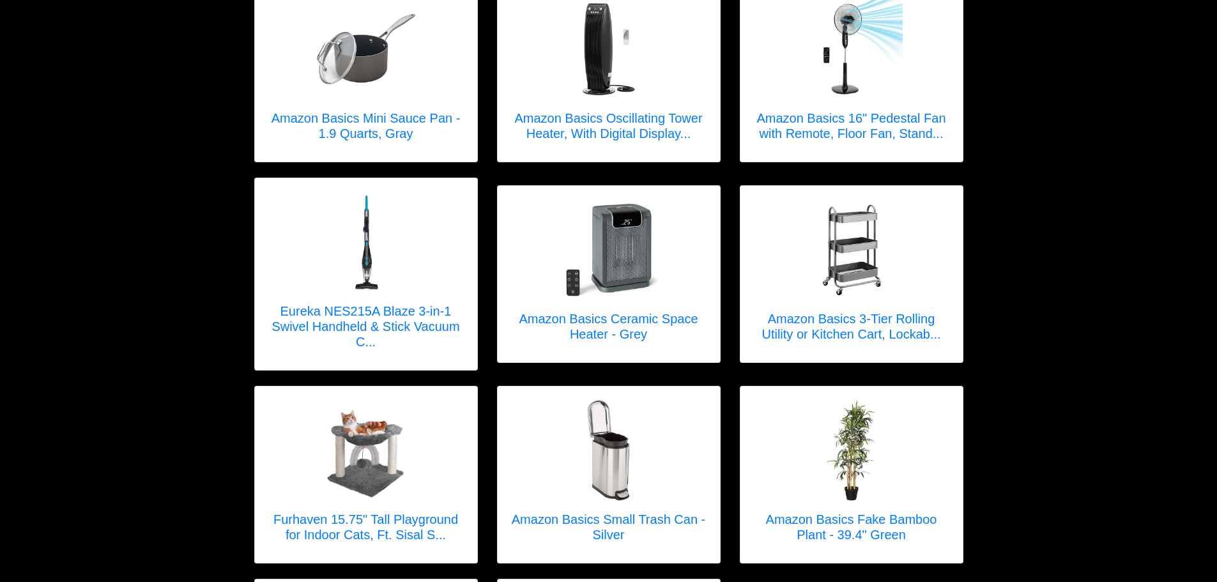
scroll to position [1857, 0]
